Goal: Task Accomplishment & Management: Use online tool/utility

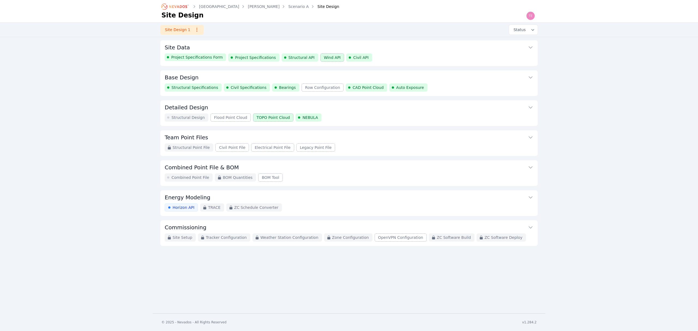
click at [264, 49] on button "Site Data" at bounding box center [349, 46] width 369 height 13
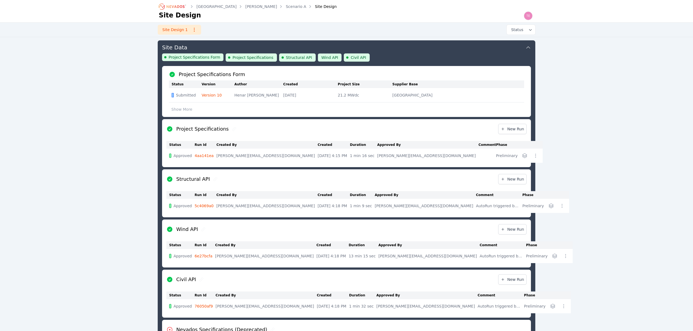
click at [216, 95] on link "Version 10" at bounding box center [212, 95] width 20 height 4
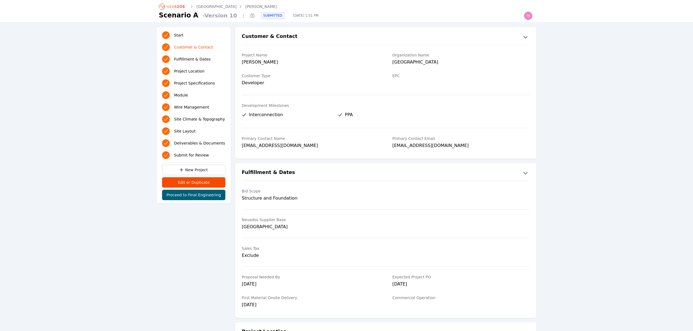
click at [245, 5] on link "G Morris" at bounding box center [261, 6] width 32 height 5
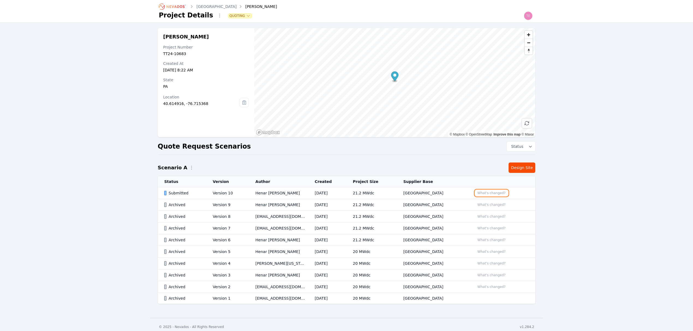
click at [492, 193] on button "What's changed?" at bounding box center [491, 193] width 33 height 6
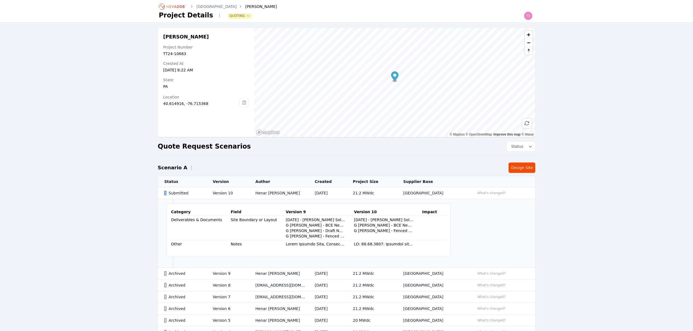
click at [259, 194] on td "Henar Luque" at bounding box center [278, 193] width 59 height 12
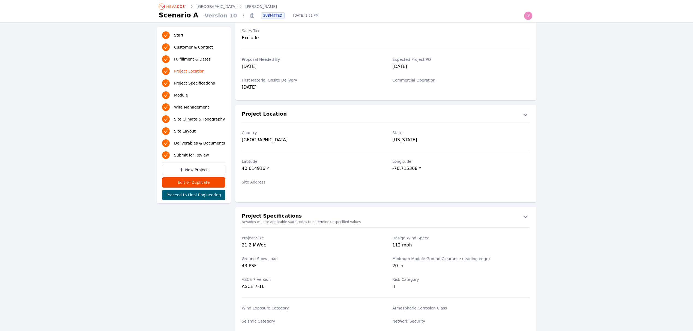
scroll to position [218, 0]
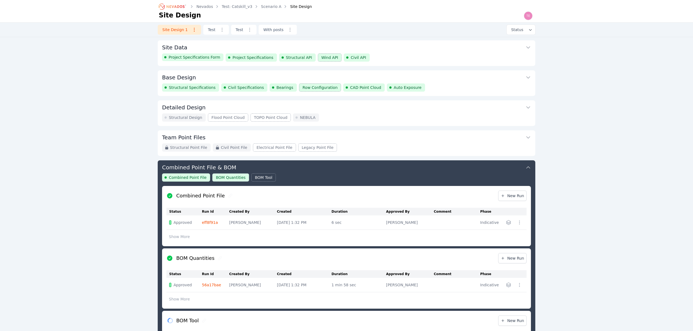
scroll to position [118, 0]
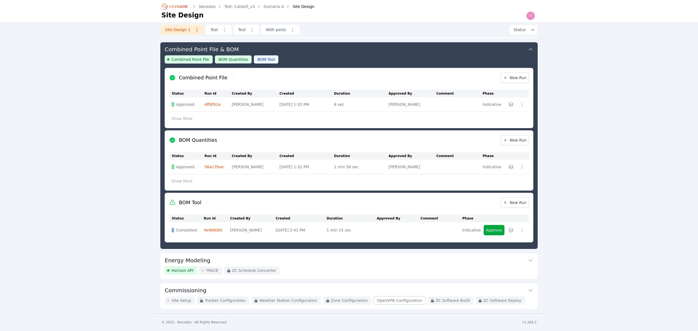
click at [512, 231] on button "button" at bounding box center [511, 230] width 9 height 9
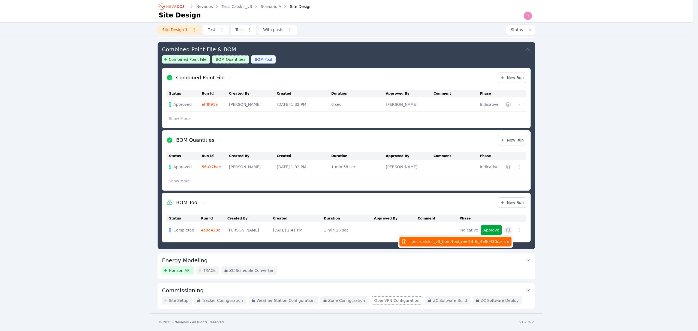
click at [489, 244] on span "test-catskill_v3_bom-tool_rev-14.8._4e9d430c.xlsm" at bounding box center [461, 241] width 98 height 5
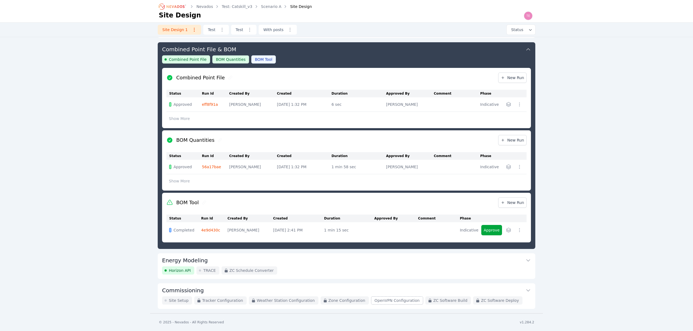
scroll to position [120, 0]
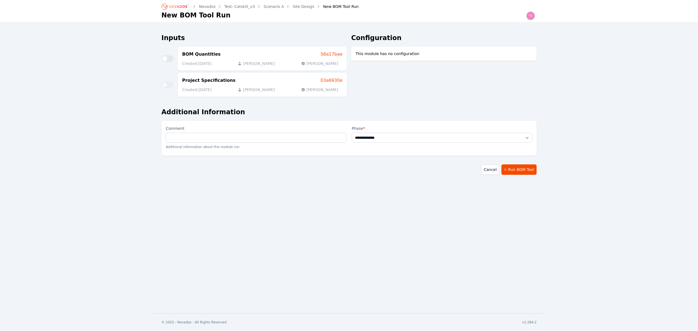
click at [181, 8] on icon "Breadcrumb" at bounding box center [178, 6] width 18 height 3
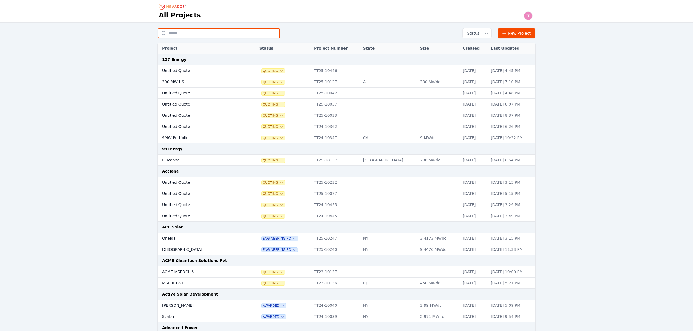
click at [204, 35] on input "text" at bounding box center [219, 33] width 122 height 10
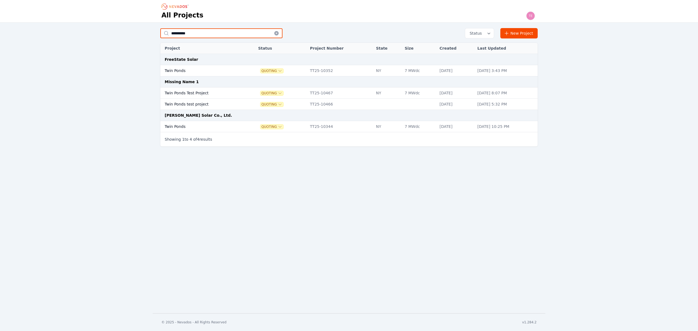
type input "**********"
click at [210, 93] on td "Twin Ponds Test Project" at bounding box center [203, 93] width 86 height 11
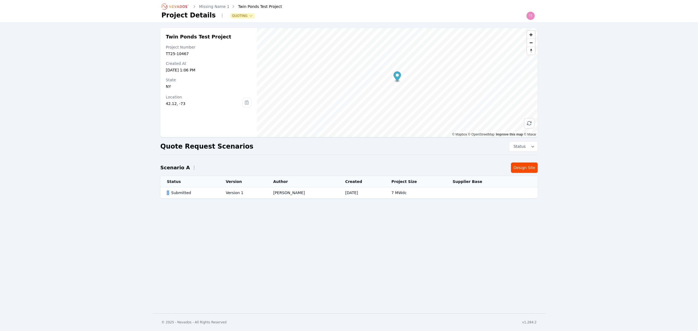
click at [524, 175] on div "Twin Ponds Test Project Project Number TT25-10467 Created At Oct 7, 2025, 1:06 …" at bounding box center [349, 118] width 393 height 181
click at [523, 168] on link "Design Site" at bounding box center [524, 168] width 27 height 10
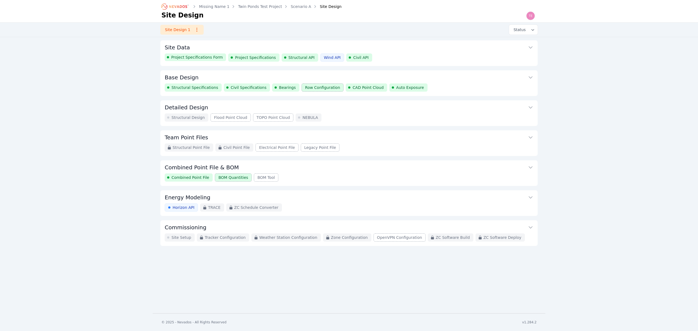
click at [338, 172] on button "Combined Point File & BOM" at bounding box center [349, 166] width 369 height 13
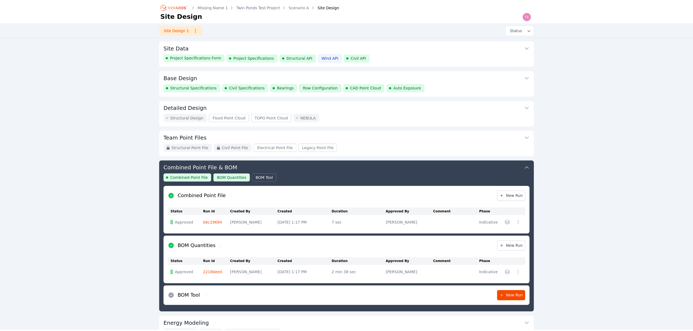
scroll to position [65, 0]
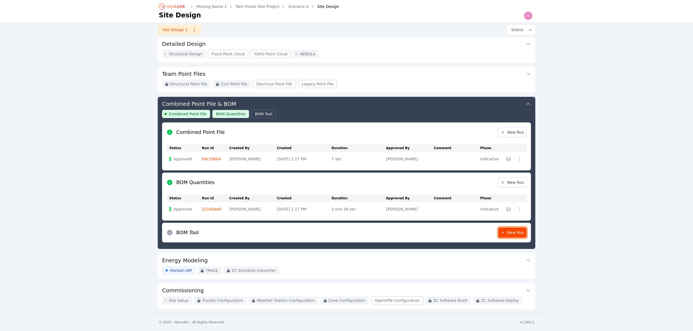
click at [503, 228] on link "New Run" at bounding box center [512, 233] width 28 height 10
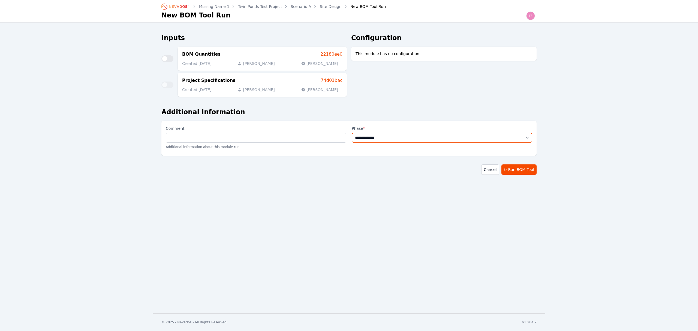
click at [432, 138] on select "**********" at bounding box center [442, 138] width 181 height 10
select select "**********"
click at [352, 133] on select "**********" at bounding box center [442, 138] width 181 height 10
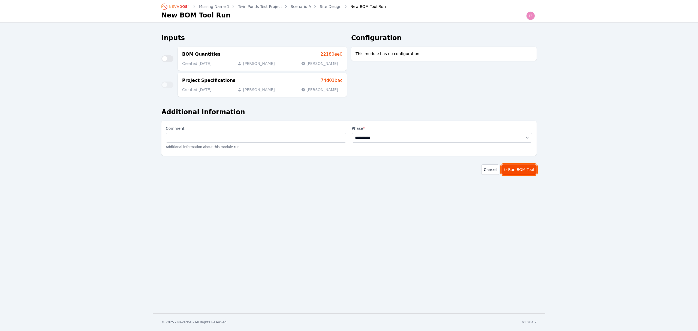
click at [530, 166] on button "Run BOM Tool" at bounding box center [519, 170] width 35 height 10
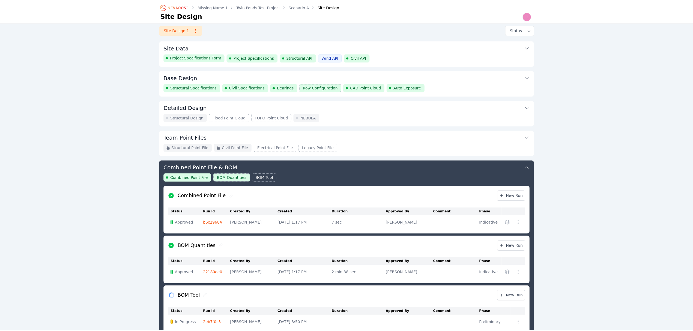
scroll to position [93, 0]
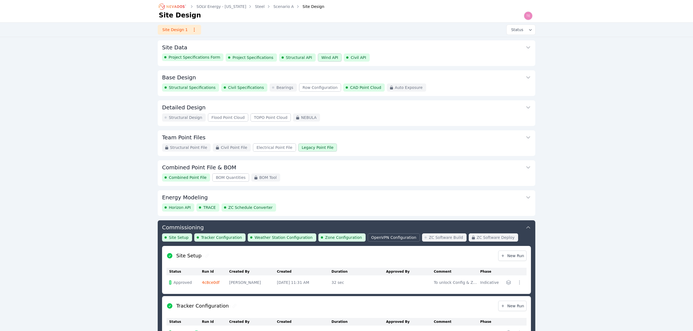
click at [273, 7] on link "Scenario A" at bounding box center [283, 6] width 20 height 5
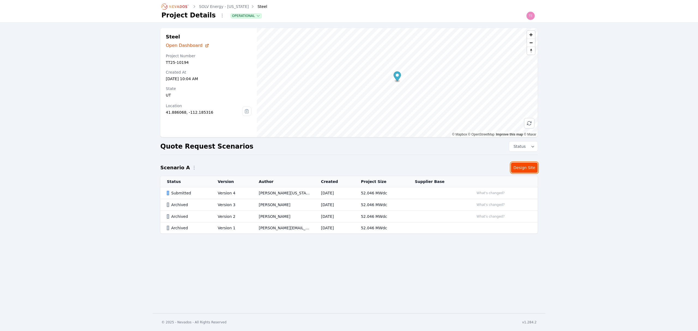
click at [522, 171] on link "Design Site" at bounding box center [524, 168] width 27 height 10
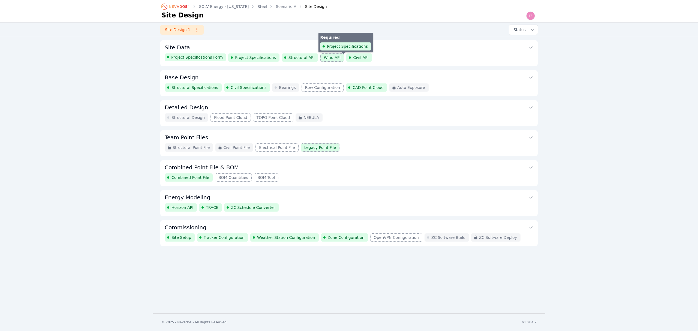
click at [369, 57] on div "Project Specifications Form Project Specifications Structural API Wind API Civi…" at bounding box center [349, 57] width 369 height 8
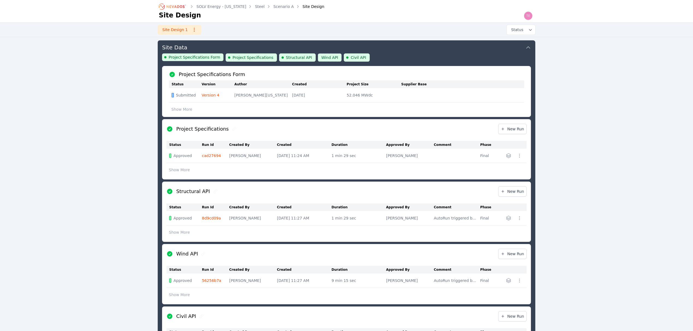
click at [211, 95] on link "Version 4" at bounding box center [211, 95] width 18 height 4
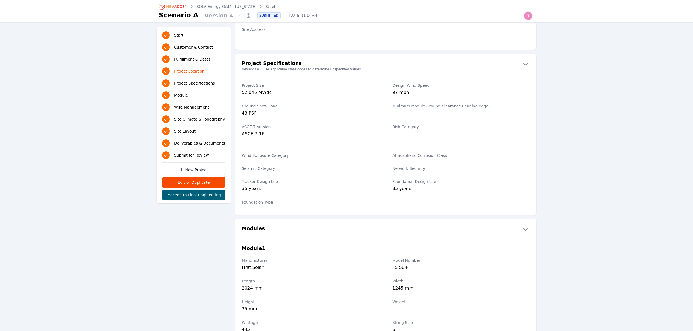
scroll to position [364, 0]
